Goal: Task Accomplishment & Management: Use online tool/utility

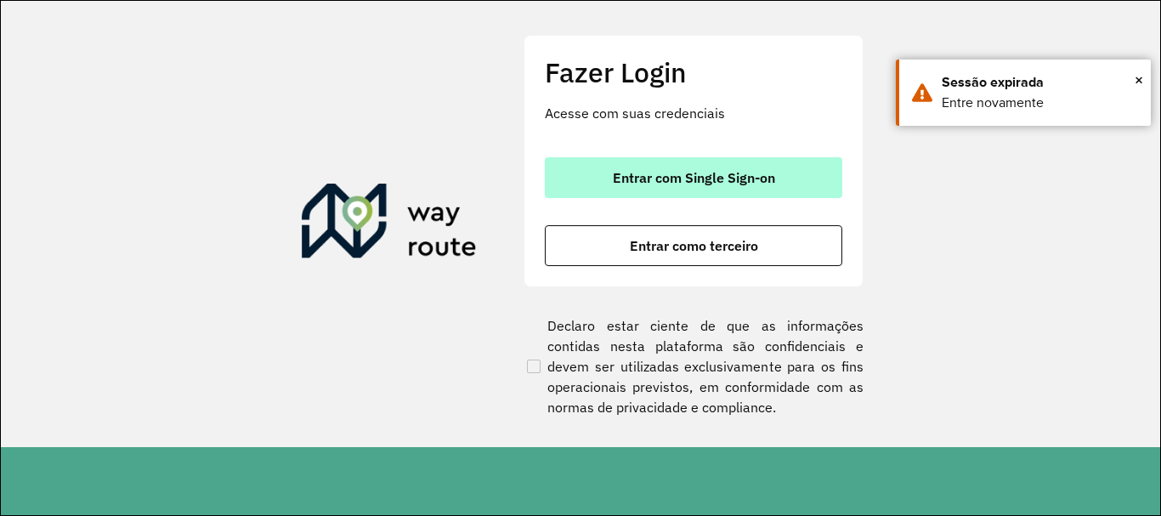
click at [672, 175] on span "Entrar com Single Sign-on" at bounding box center [694, 178] width 162 height 14
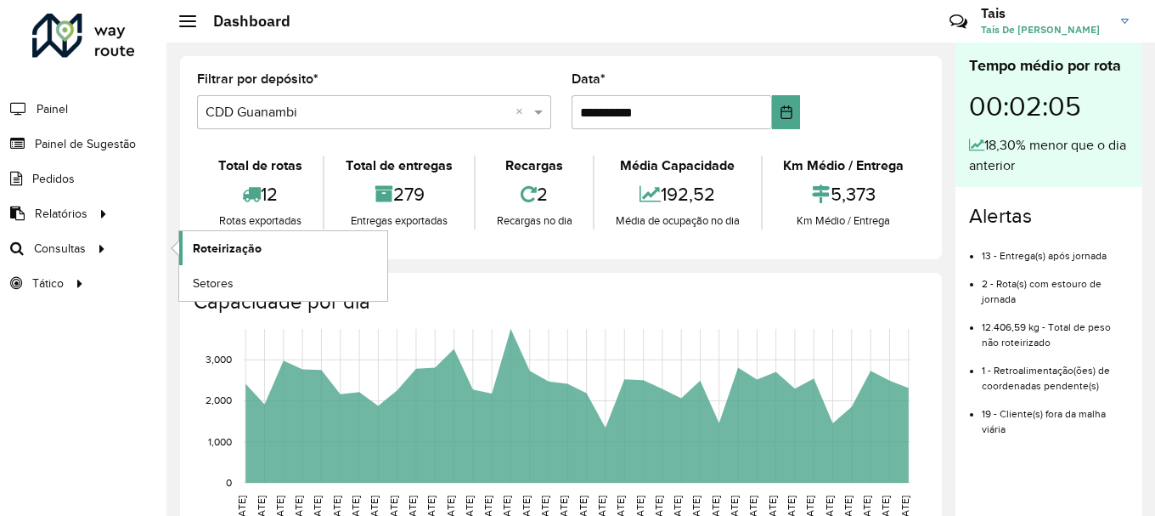
click at [249, 246] on span "Roteirização" at bounding box center [227, 249] width 69 height 18
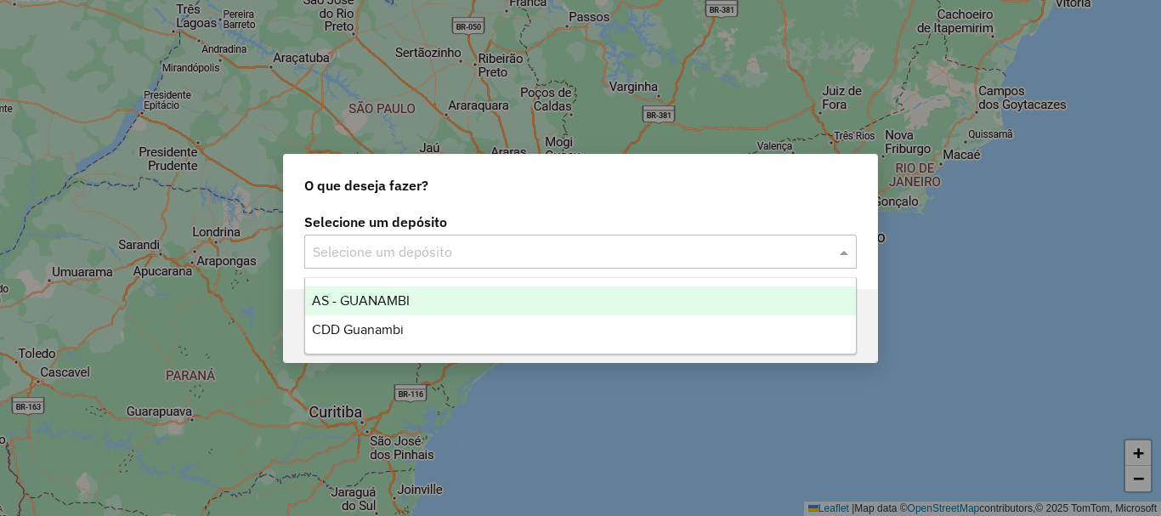
click at [624, 246] on input "text" at bounding box center [563, 252] width 501 height 20
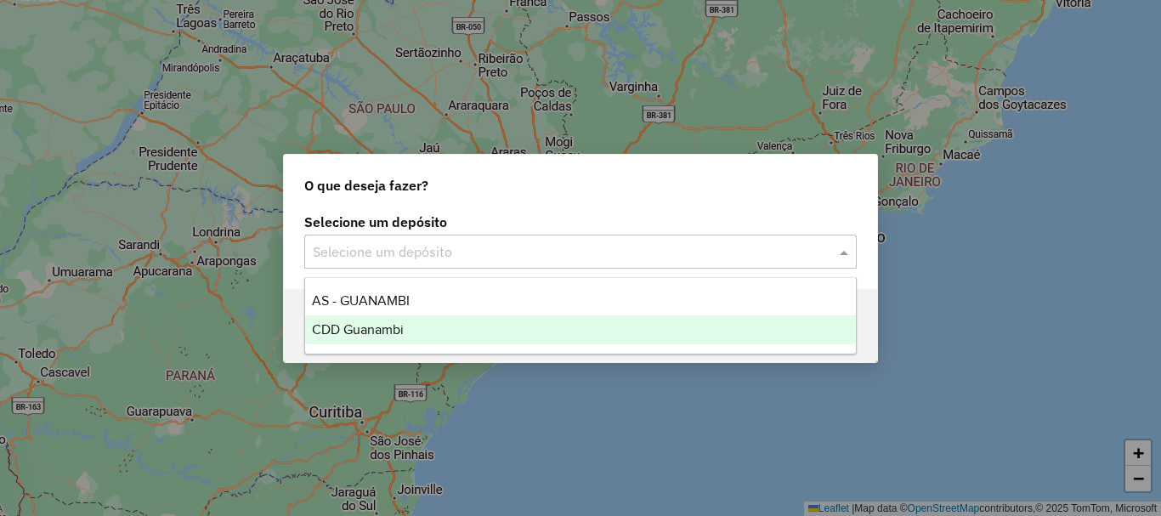
click at [374, 324] on span "CDD Guanambi" at bounding box center [358, 329] width 92 height 14
